Goal: Check status: Check status

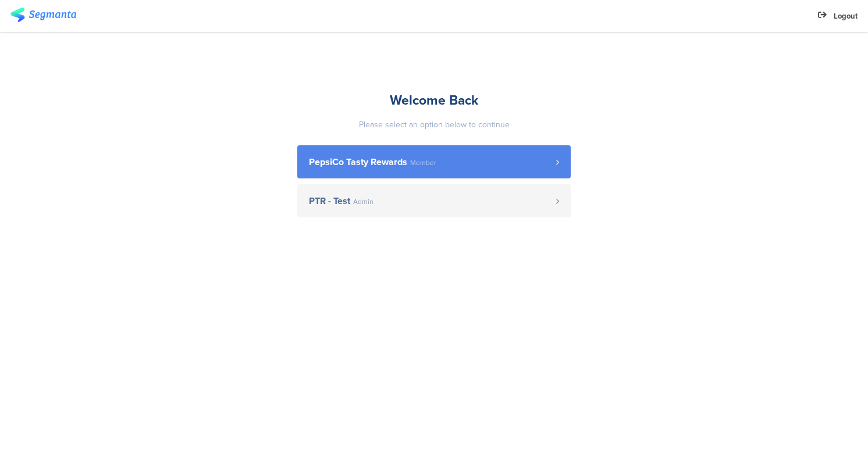
click at [452, 159] on span "PepsiCo Tasty Rewards Member" at bounding box center [432, 162] width 247 height 9
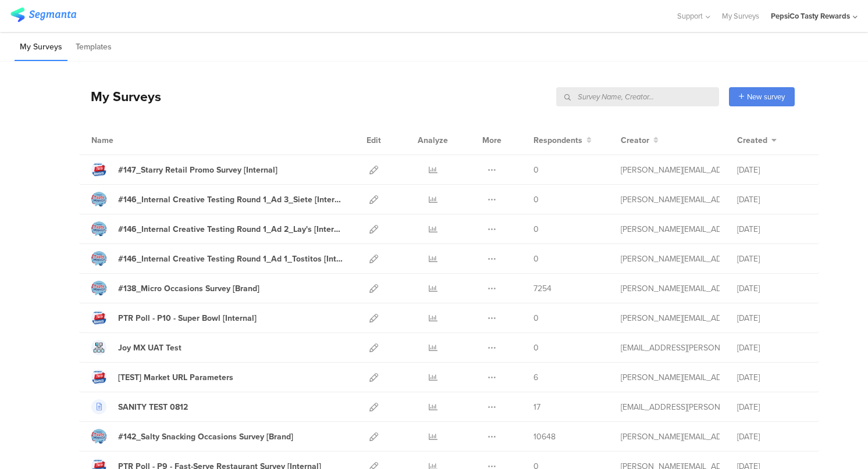
click at [651, 98] on input "text" at bounding box center [637, 96] width 163 height 19
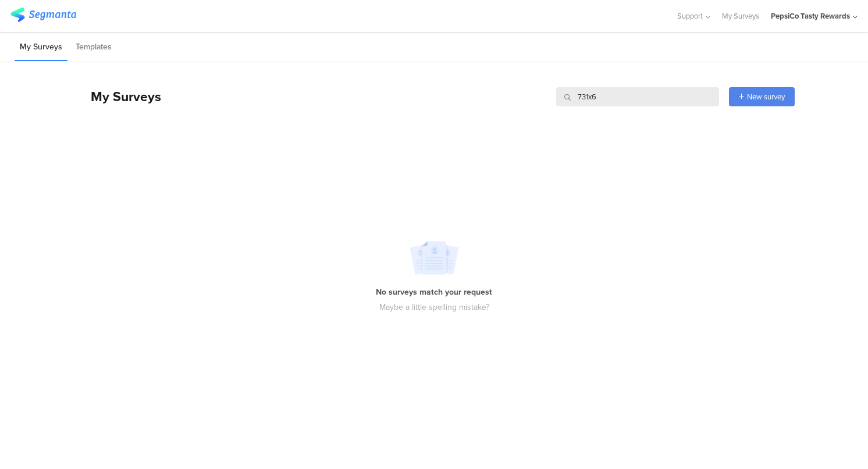
type input "731x68"
drag, startPoint x: 610, startPoint y: 99, endPoint x: 515, endPoint y: 96, distance: 95.4
click at [515, 96] on div "My Surveys 731x68 731x68 New survey Start from scratch Choose from templates" at bounding box center [436, 96] width 715 height 47
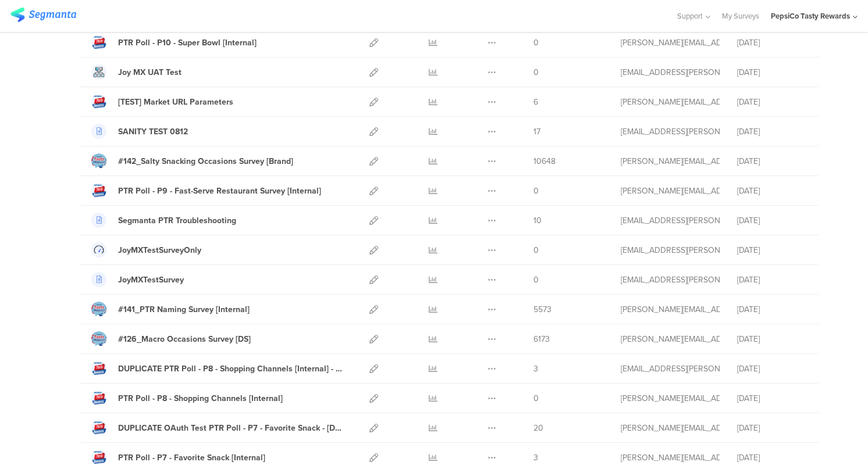
scroll to position [310, 0]
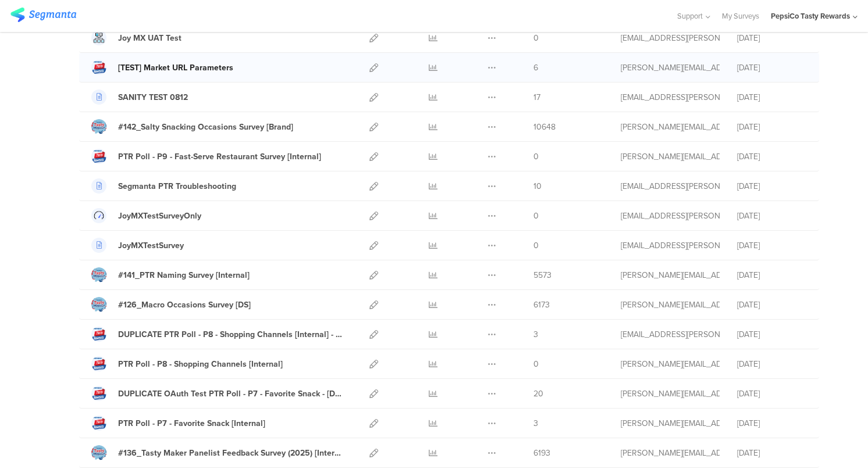
click at [193, 67] on div "[TEST] Market URL Parameters" at bounding box center [175, 68] width 115 height 12
click at [369, 68] on icon at bounding box center [373, 67] width 9 height 9
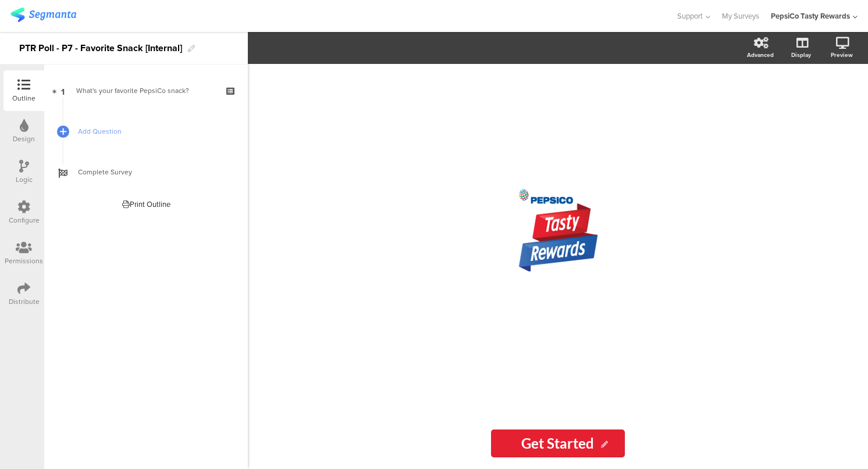
click at [26, 297] on div "Distribute" at bounding box center [24, 302] width 31 height 10
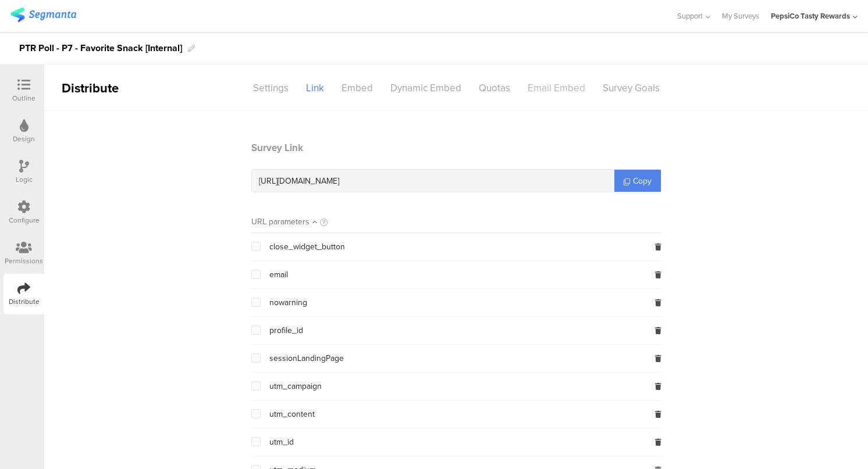
click at [560, 92] on div "Email Embed" at bounding box center [556, 88] width 75 height 20
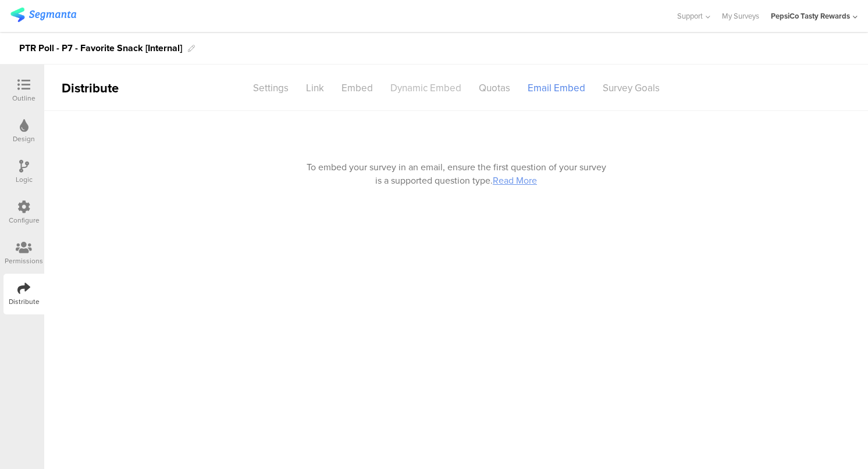
click at [440, 85] on div "Dynamic Embed" at bounding box center [425, 88] width 88 height 20
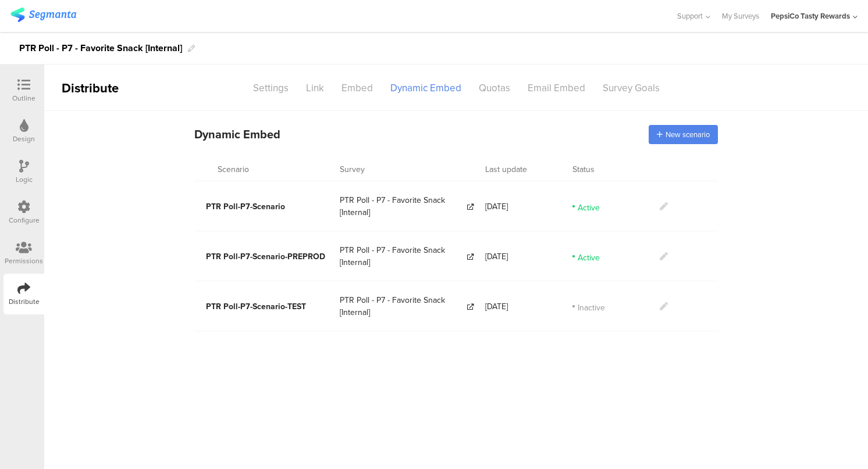
click at [662, 206] on icon at bounding box center [663, 206] width 8 height 8
click at [664, 258] on icon at bounding box center [663, 256] width 8 height 8
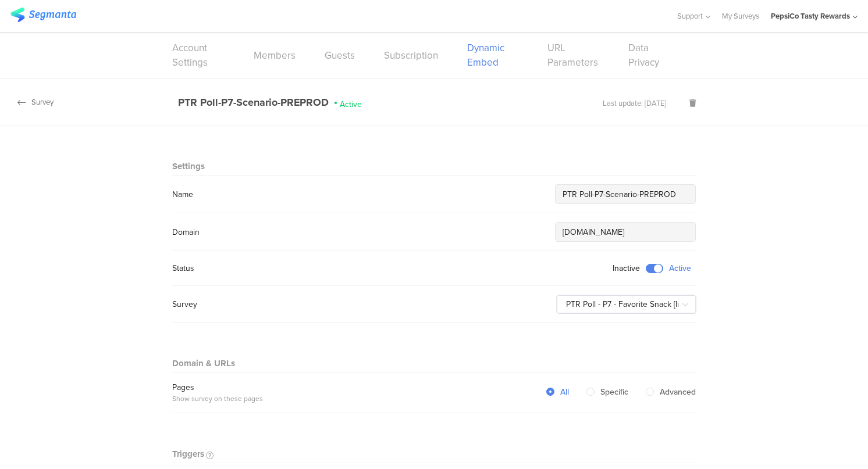
click at [42, 106] on div "Survey" at bounding box center [27, 102] width 54 height 11
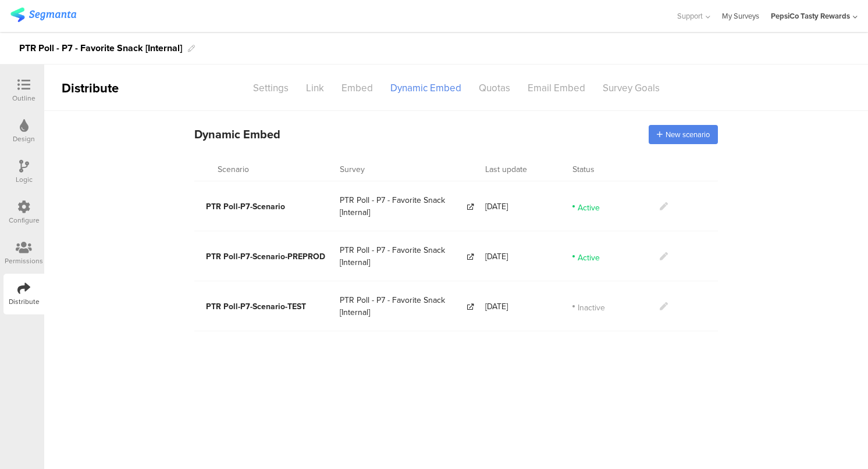
click at [736, 21] on link "My Surveys" at bounding box center [740, 16] width 37 height 32
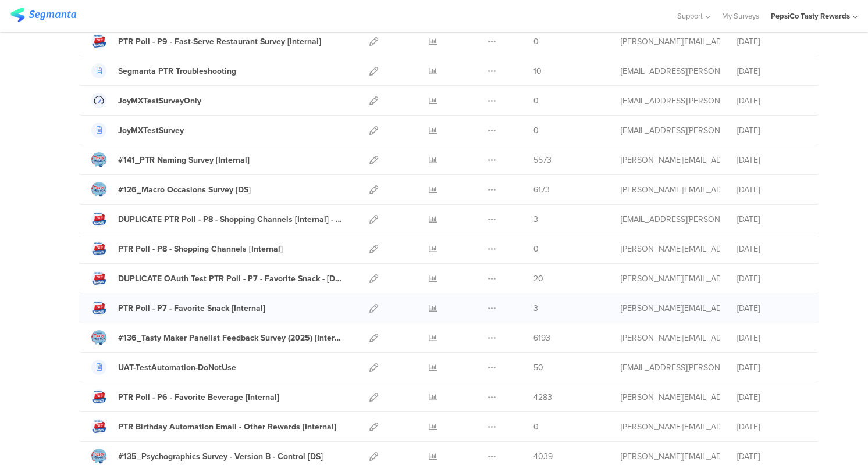
scroll to position [425, 0]
click at [429, 309] on icon at bounding box center [433, 308] width 9 height 9
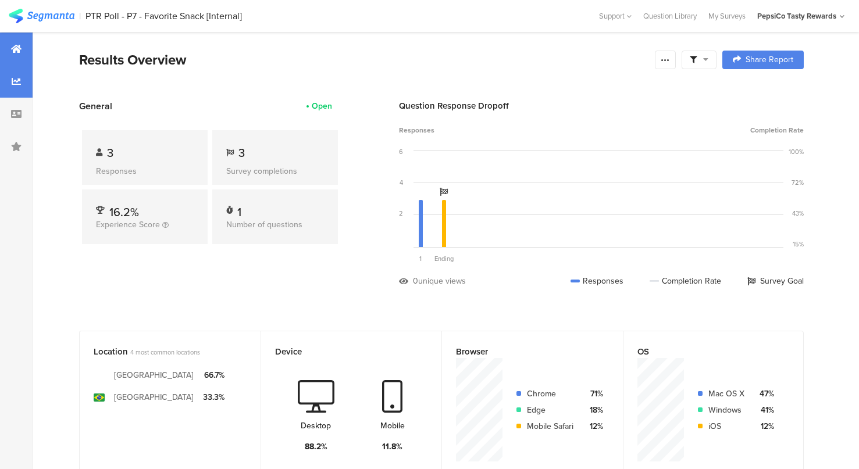
click at [17, 83] on icon at bounding box center [16, 81] width 9 height 9
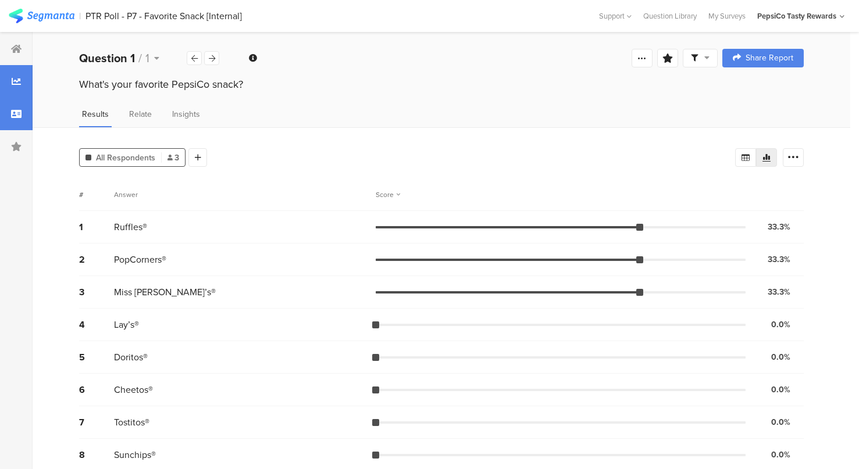
click at [14, 115] on icon at bounding box center [16, 113] width 10 height 9
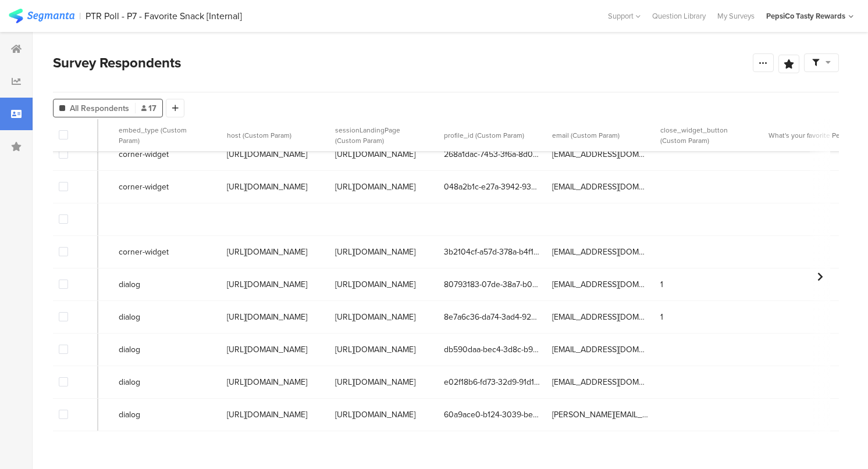
scroll to position [281, 354]
